Goal: Transaction & Acquisition: Purchase product/service

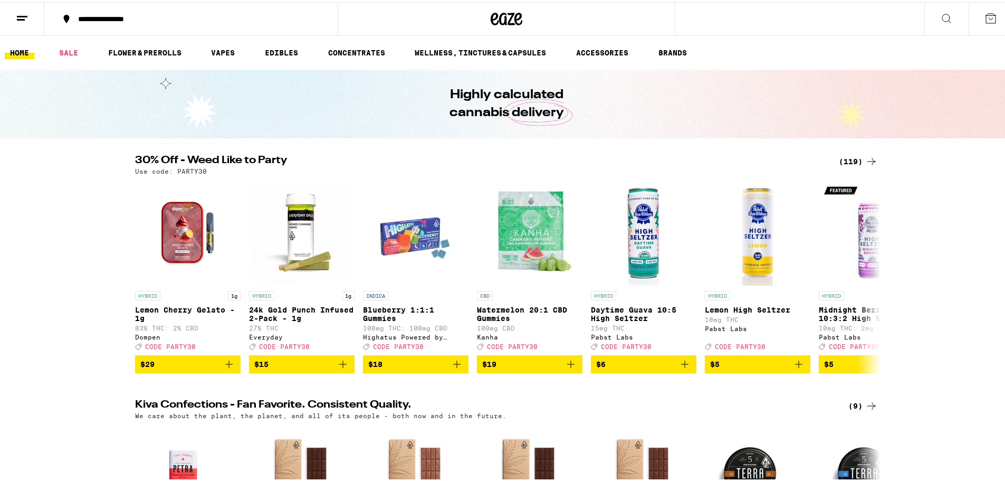
click at [23, 15] on icon at bounding box center [22, 16] width 13 height 13
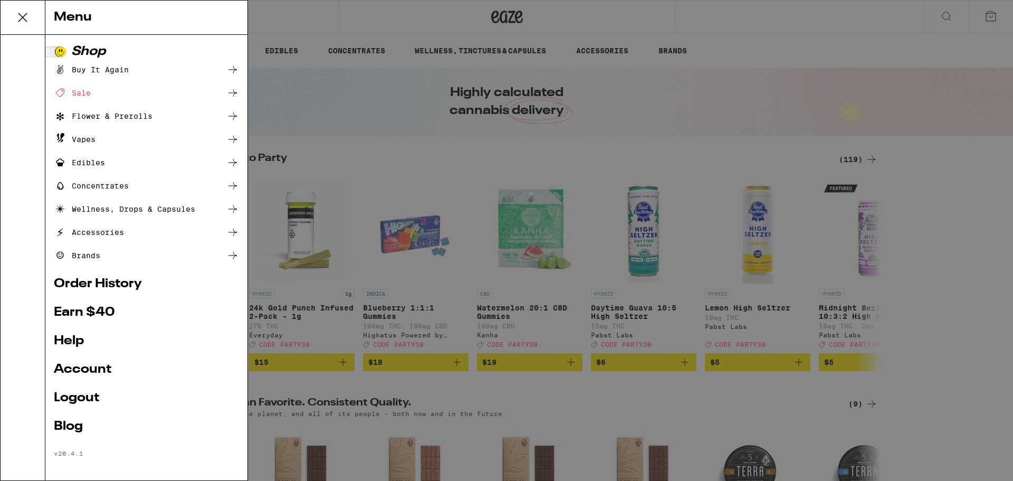
click at [328, 9] on div "Menu Shop Buy It Again Sale Flower & Prerolls Vapes Edibles Concentrates Wellne…" at bounding box center [506, 240] width 1013 height 481
